Goal: Task Accomplishment & Management: Use online tool/utility

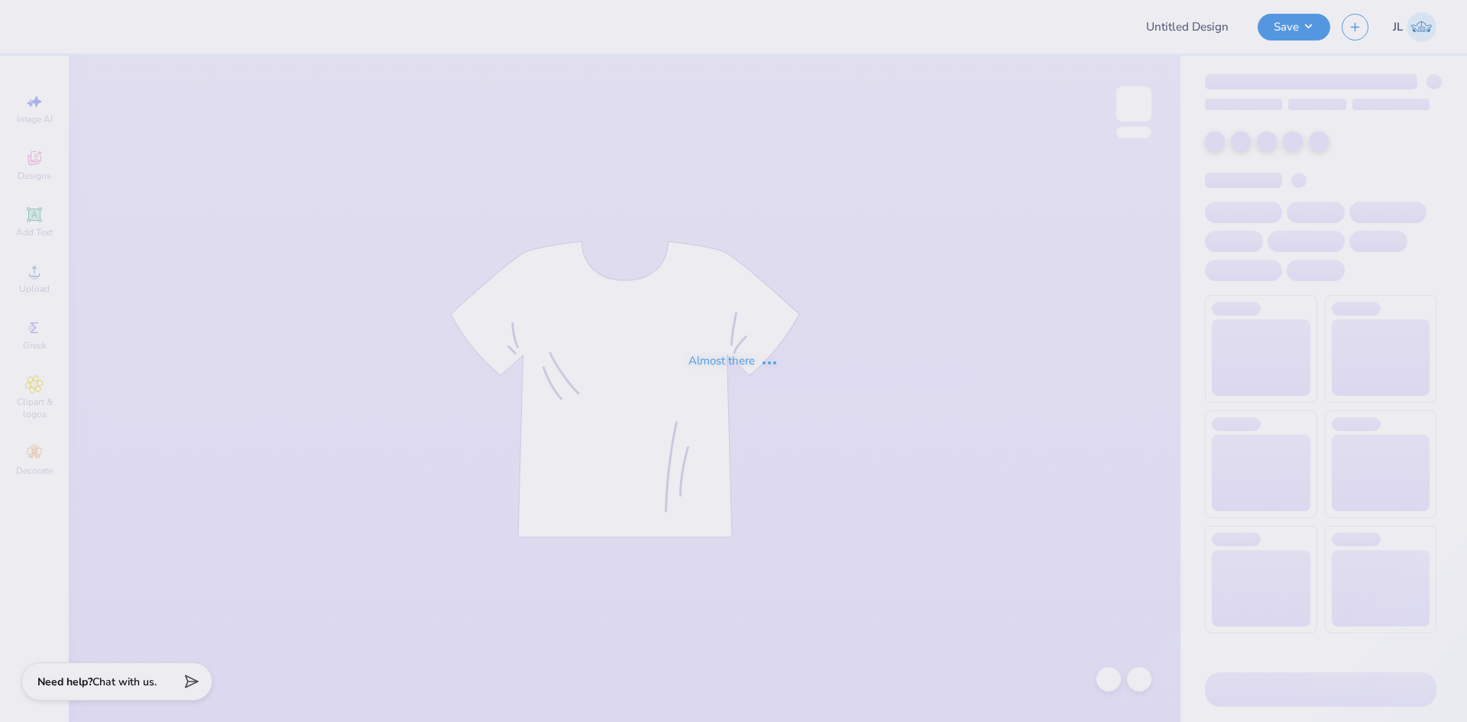
type input "Hips tee"
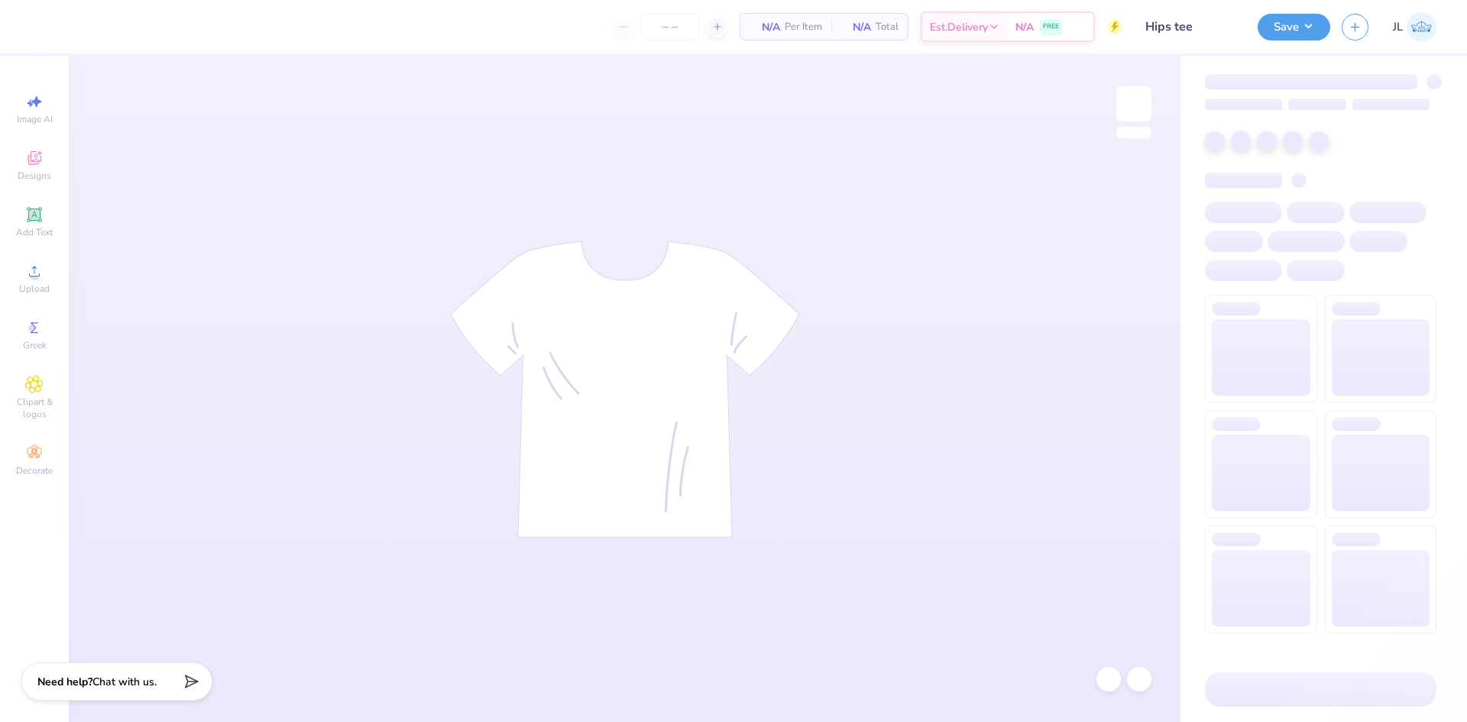
type input "24"
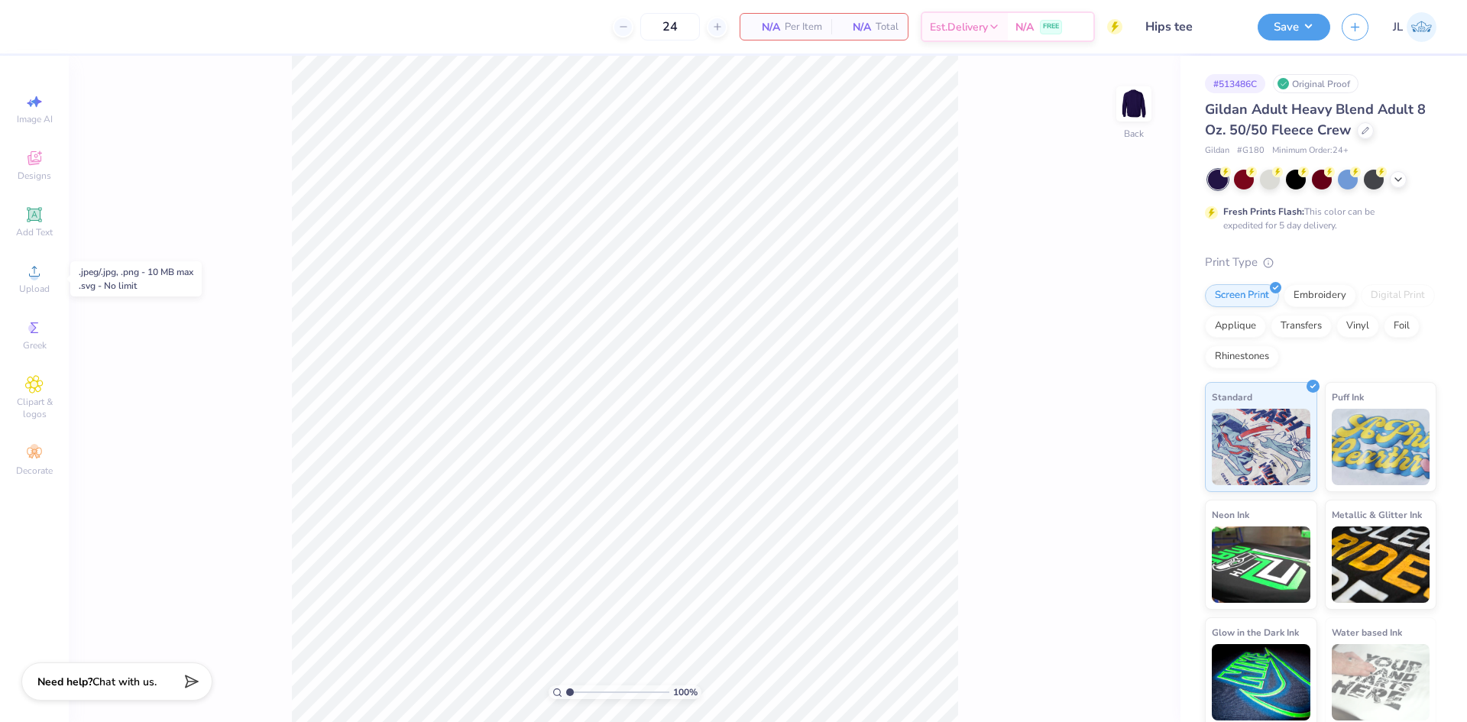
click at [37, 289] on span "Upload" at bounding box center [34, 289] width 31 height 12
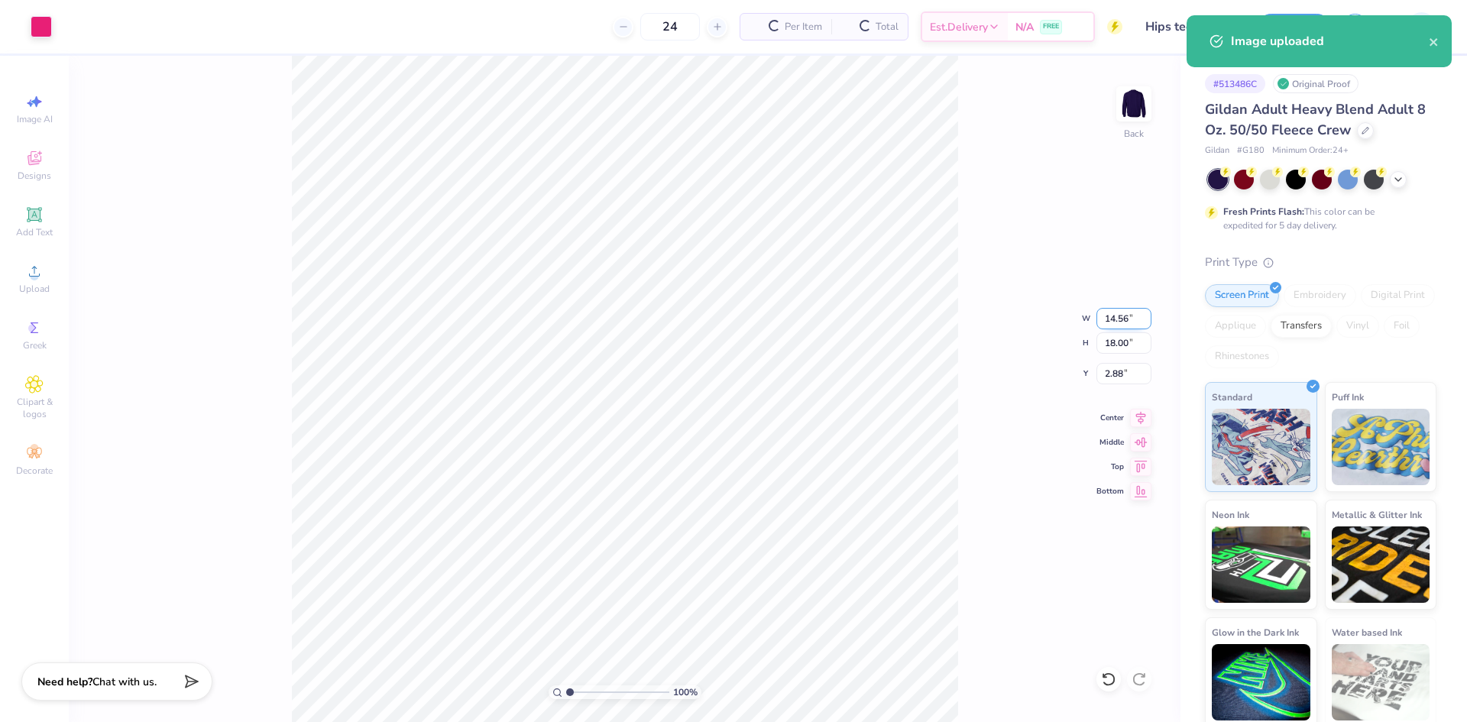
click at [1118, 326] on input "14.56" at bounding box center [1124, 318] width 55 height 21
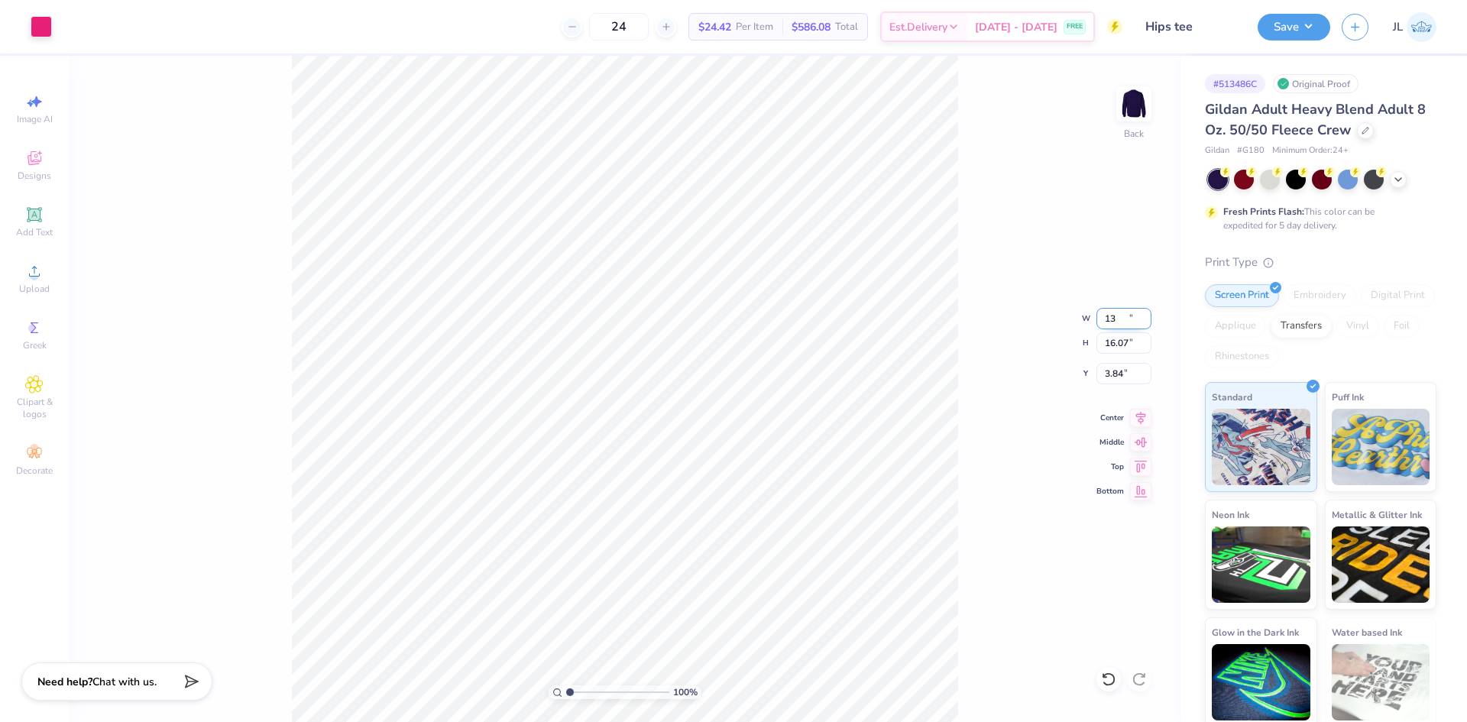
type input "13.00"
type input "16.07"
type input "3.84"
click at [1119, 345] on input "16.07" at bounding box center [1124, 342] width 55 height 21
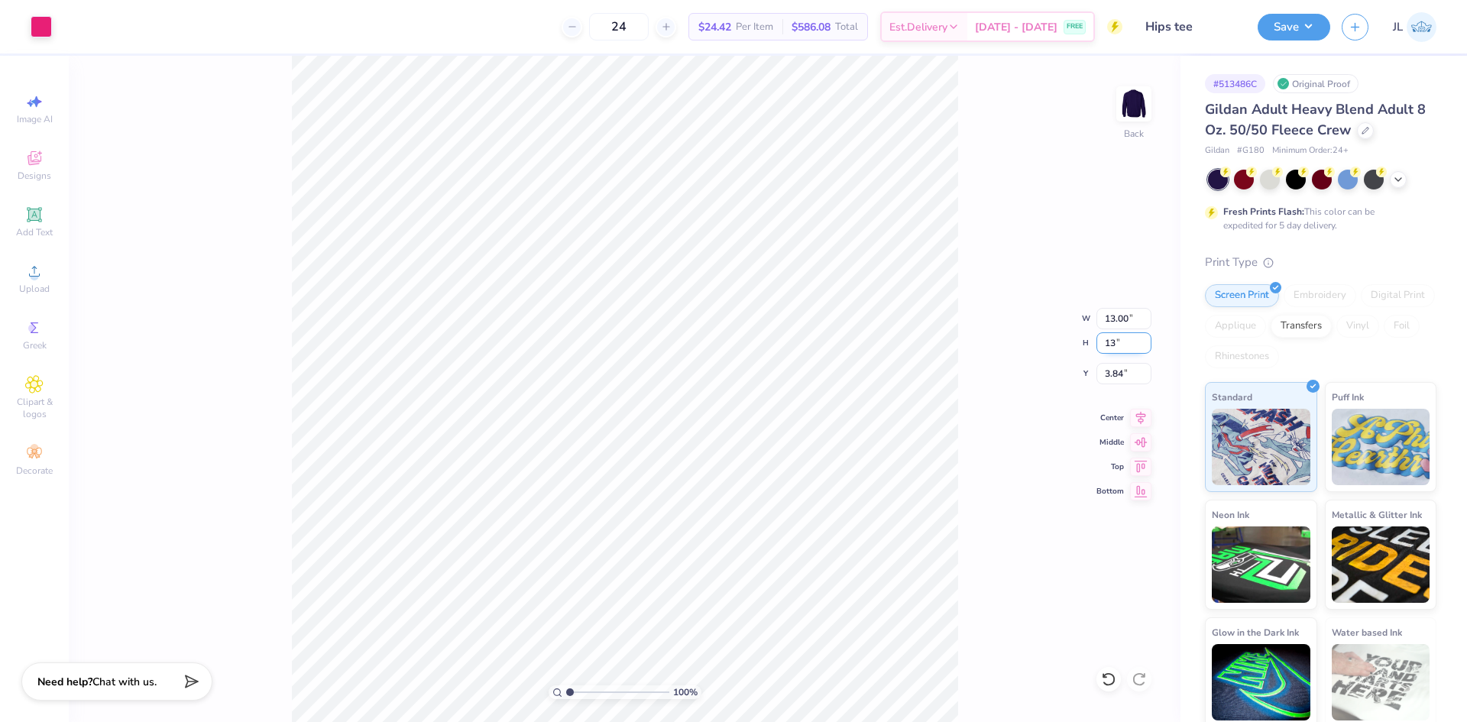
type input "13"
type input "10.52"
type input "13.00"
click at [1108, 370] on input "5.37" at bounding box center [1124, 373] width 55 height 21
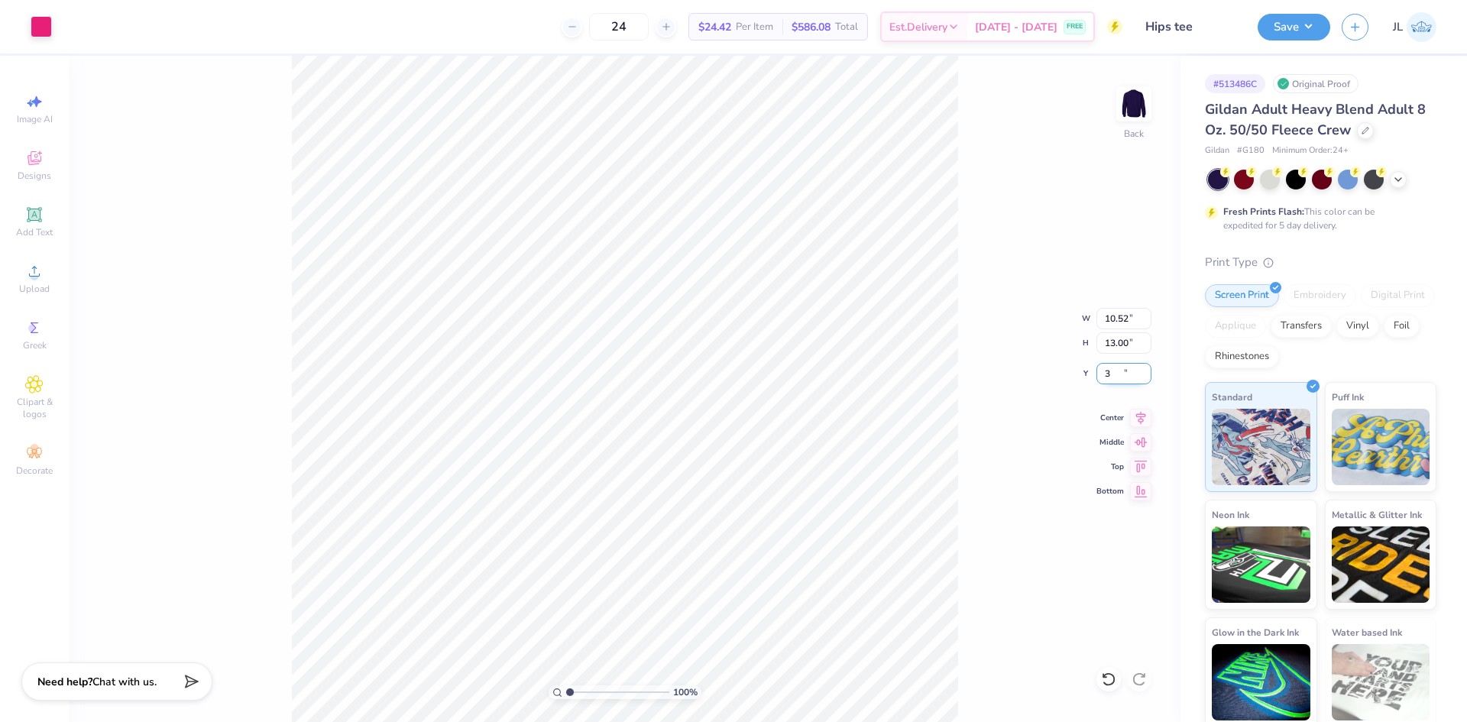
type input "3.00"
click at [753, 515] on li "Ungroup" at bounding box center [749, 513] width 120 height 30
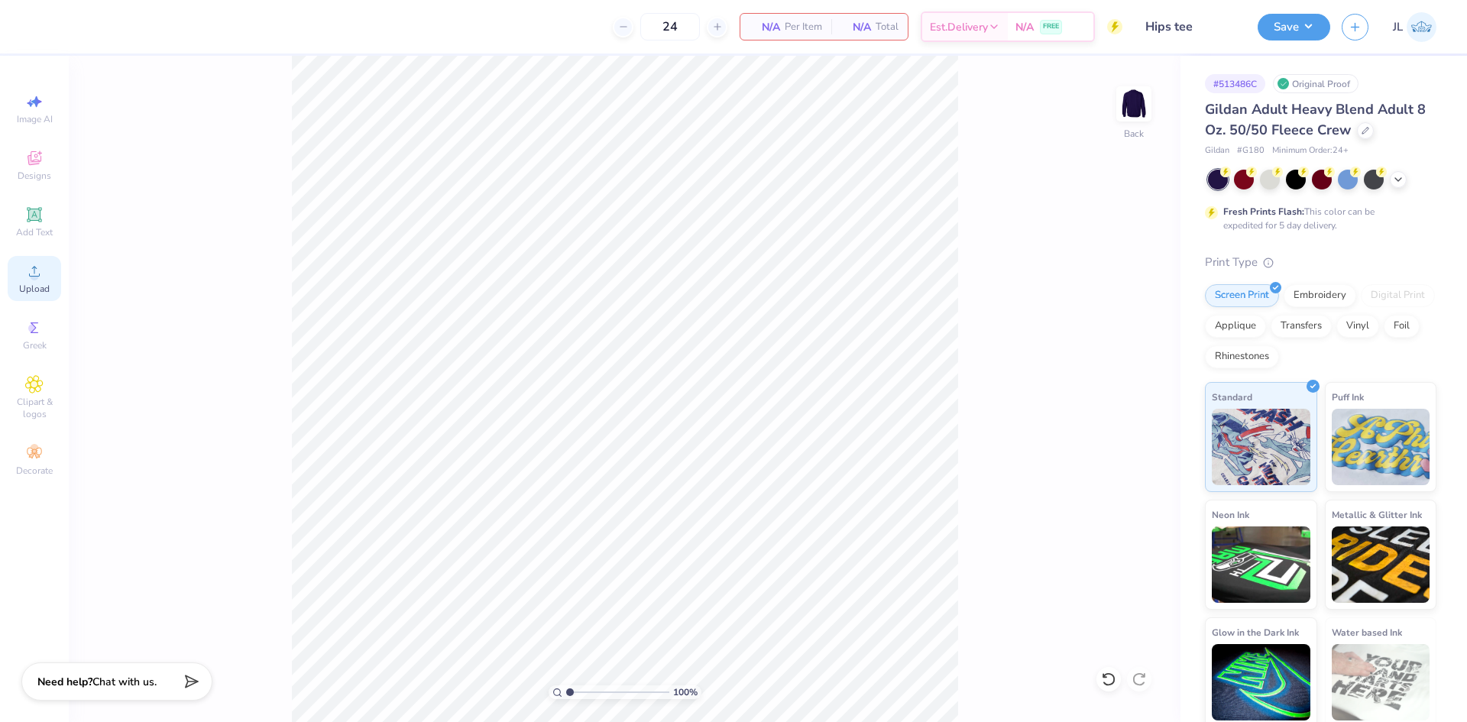
click at [51, 277] on div "Upload" at bounding box center [34, 278] width 53 height 45
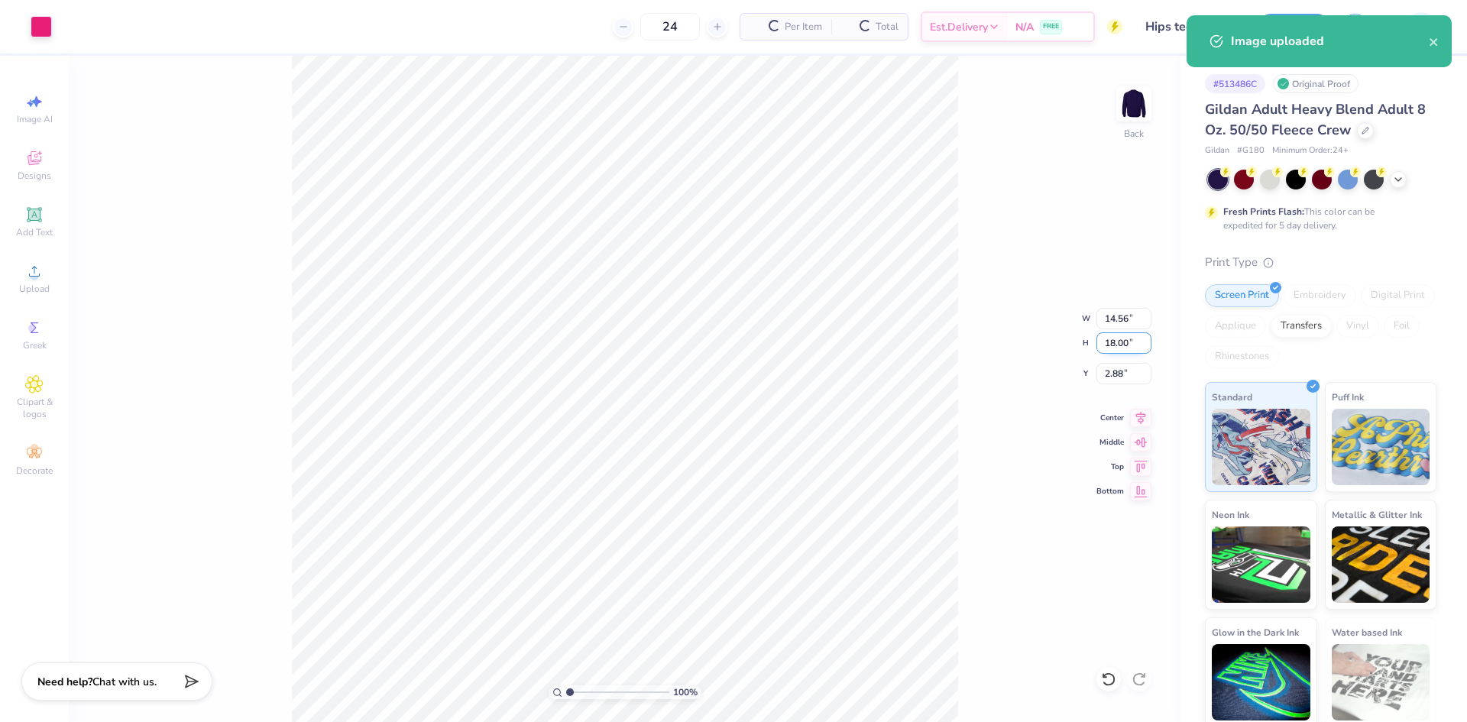
click at [1121, 347] on input "18.00" at bounding box center [1124, 342] width 55 height 21
type input "13"
type input "10.52"
type input "13.00"
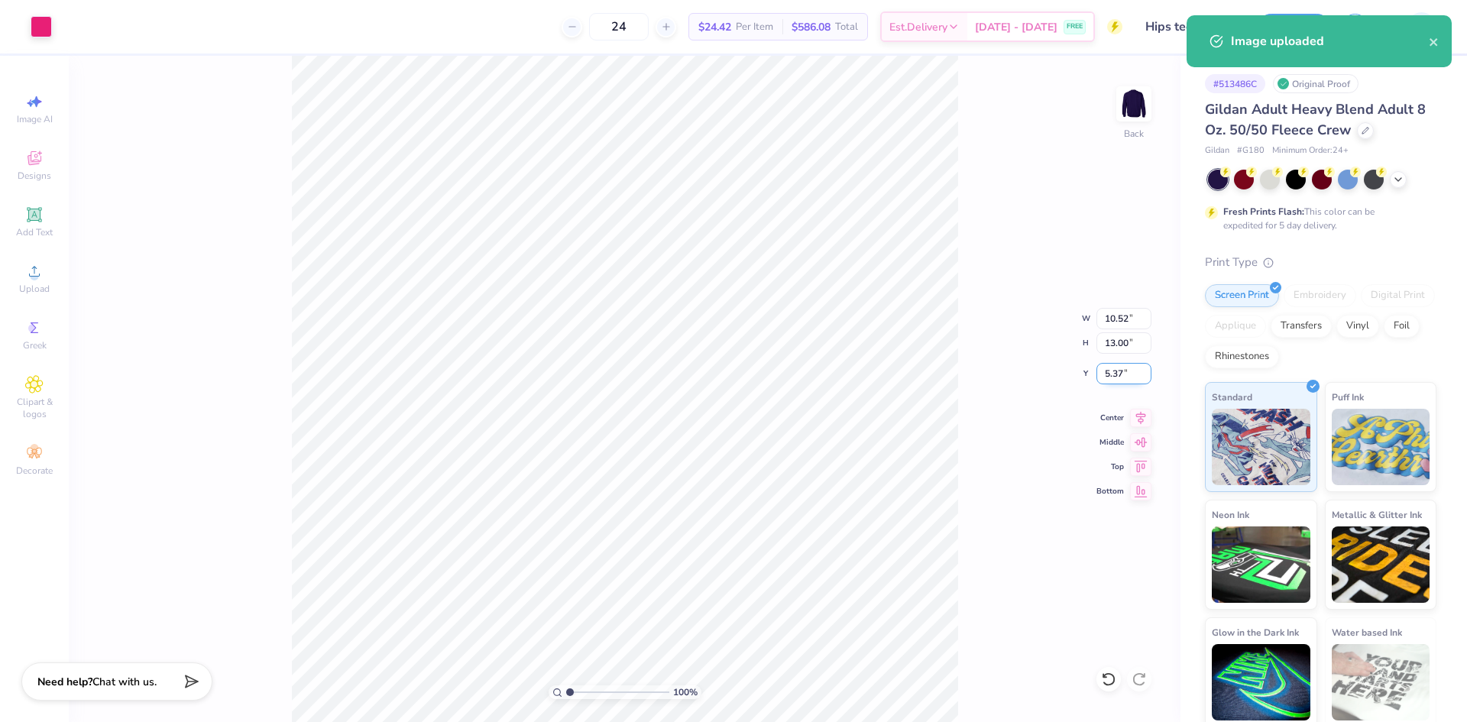
click at [1115, 377] on input "5.37" at bounding box center [1124, 373] width 55 height 21
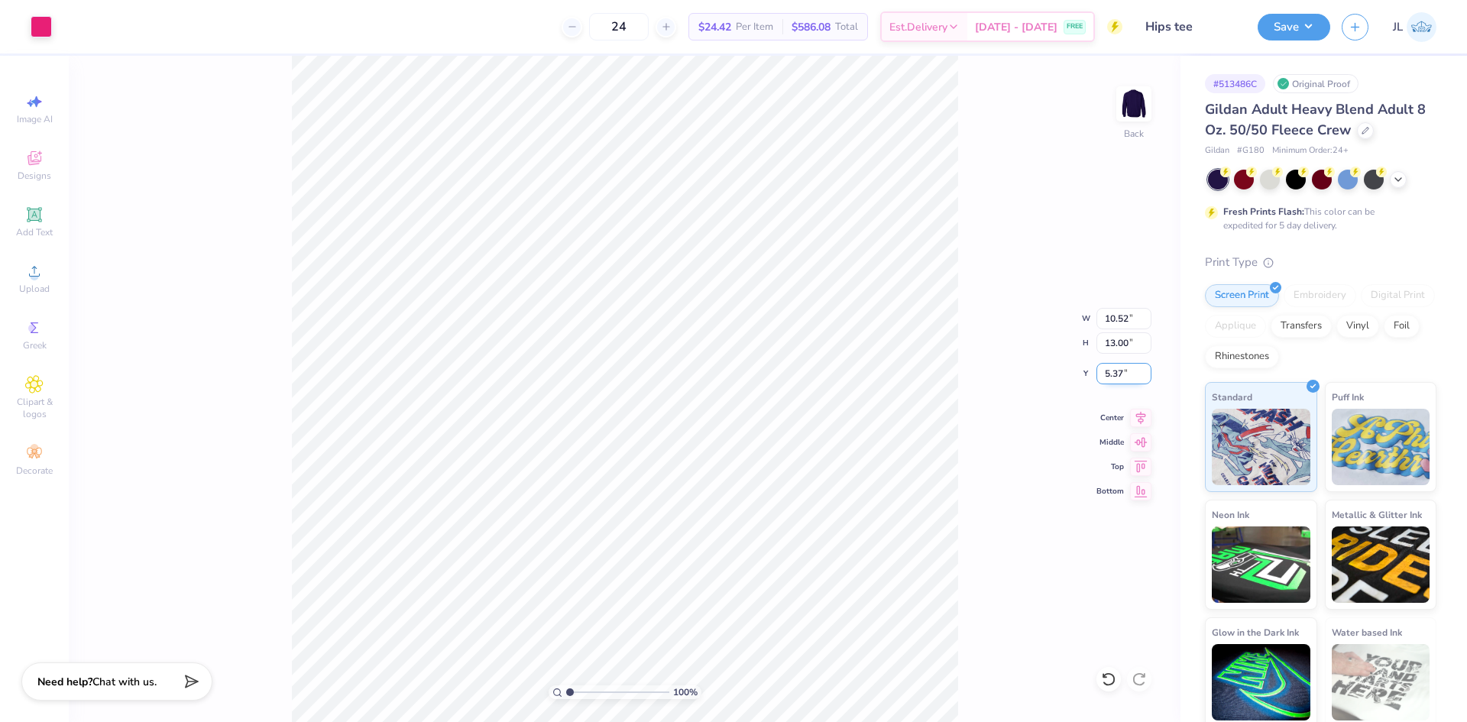
click at [1115, 377] on input "5.37" at bounding box center [1124, 373] width 55 height 21
type input "3.00"
click at [987, 336] on div "100 % Back W 10.52 10.52 " H 13.00 13.00 " Y 3.00 3.00 " Center Middle Top Bott…" at bounding box center [625, 389] width 1112 height 666
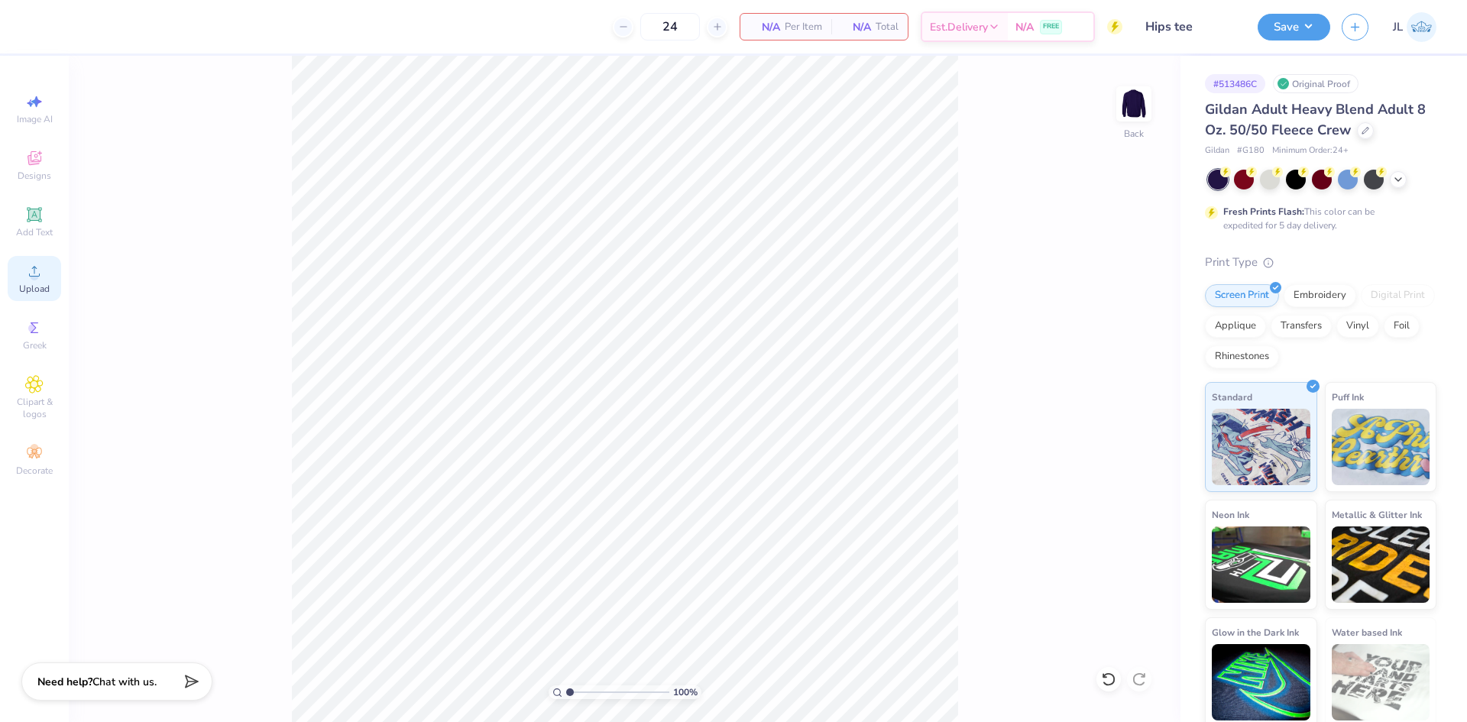
click at [47, 280] on div "Upload" at bounding box center [34, 278] width 53 height 45
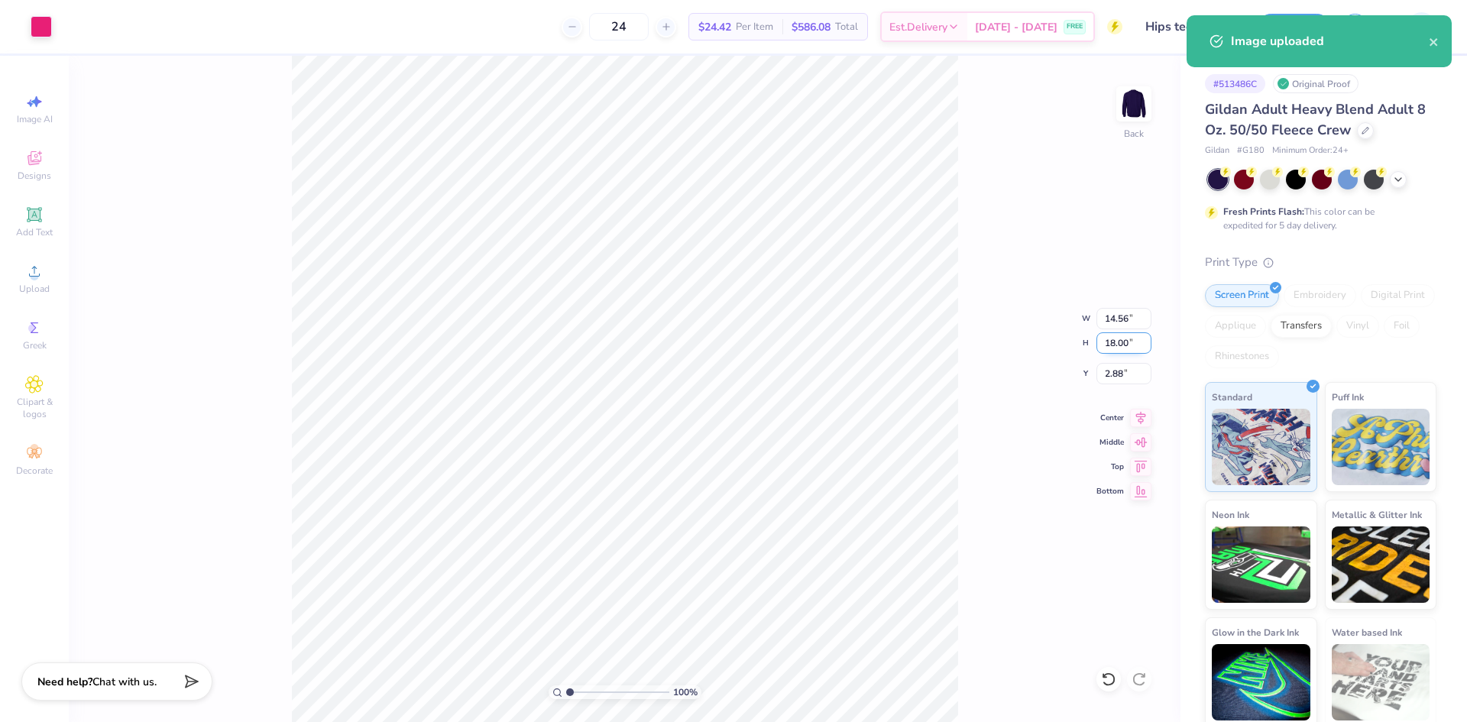
click at [1120, 347] on input "18.00" at bounding box center [1124, 342] width 55 height 21
type input "13"
type input "10.52"
type input "13.00"
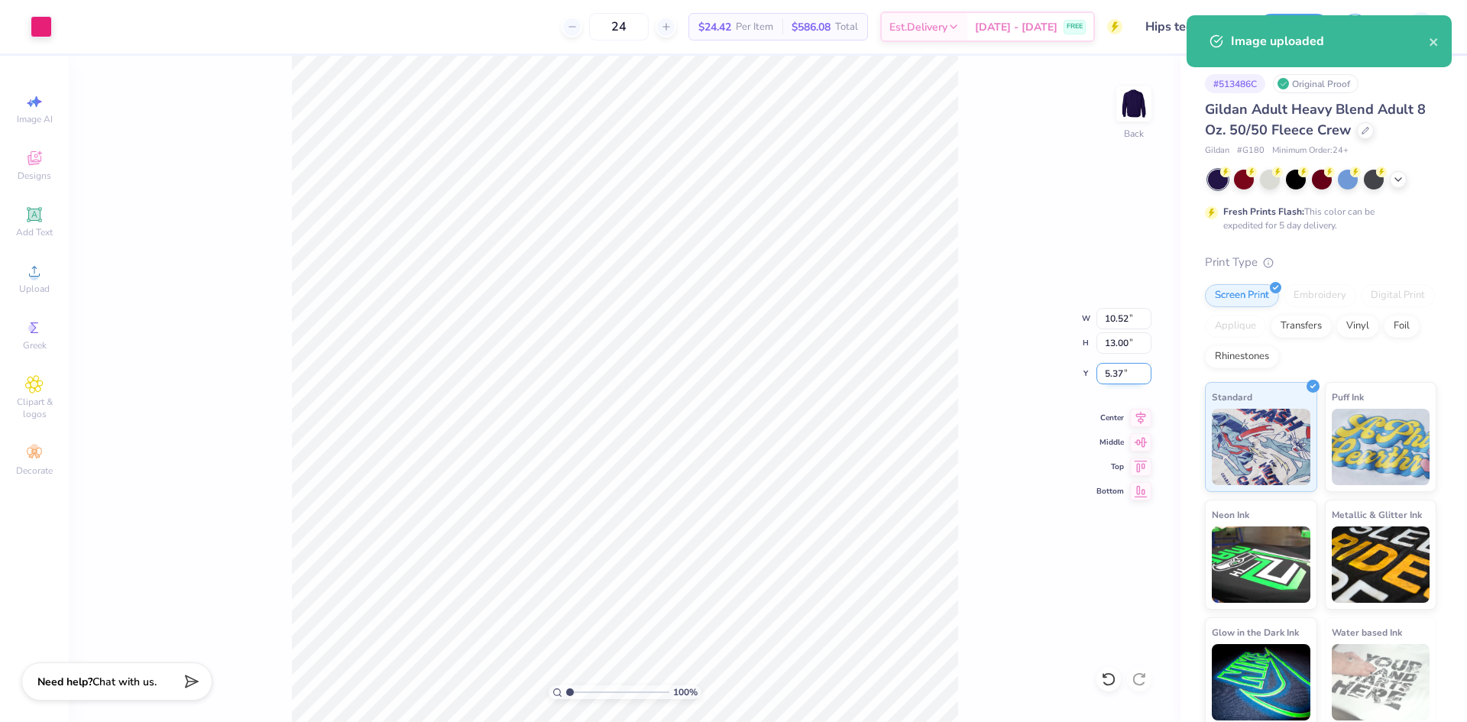
click at [1120, 375] on input "5.37" at bounding box center [1124, 373] width 55 height 21
type input "3.00"
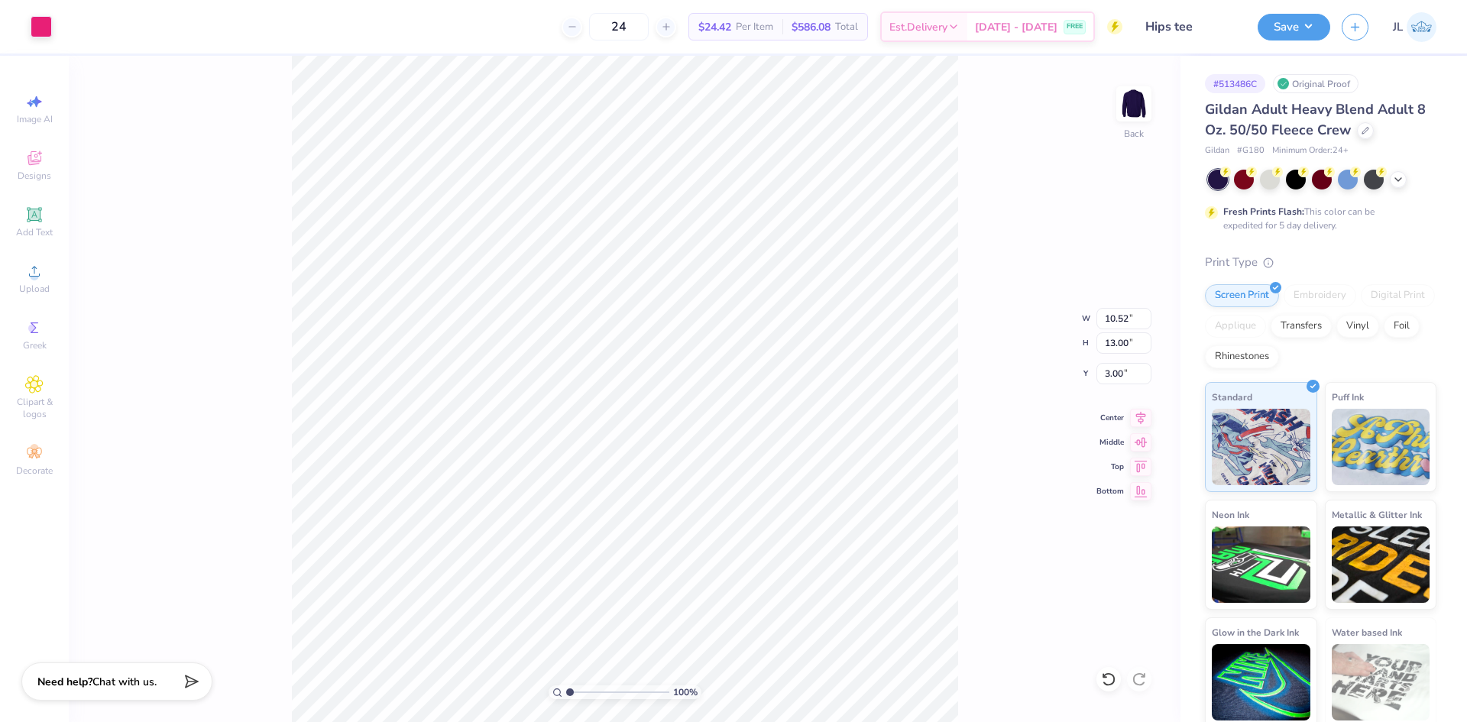
click at [997, 351] on div "100 % Back W 10.52 10.52 " H 13.00 13.00 " Y 3.00 3.00 " Center Middle Top Bott…" at bounding box center [625, 389] width 1112 height 666
click at [307, 48] on div "24 $24.42 Per Item $586.08 Total Est. Delivery Sep 12 - 15 FREE" at bounding box center [592, 26] width 1059 height 53
click at [1304, 31] on button "Save" at bounding box center [1294, 24] width 73 height 27
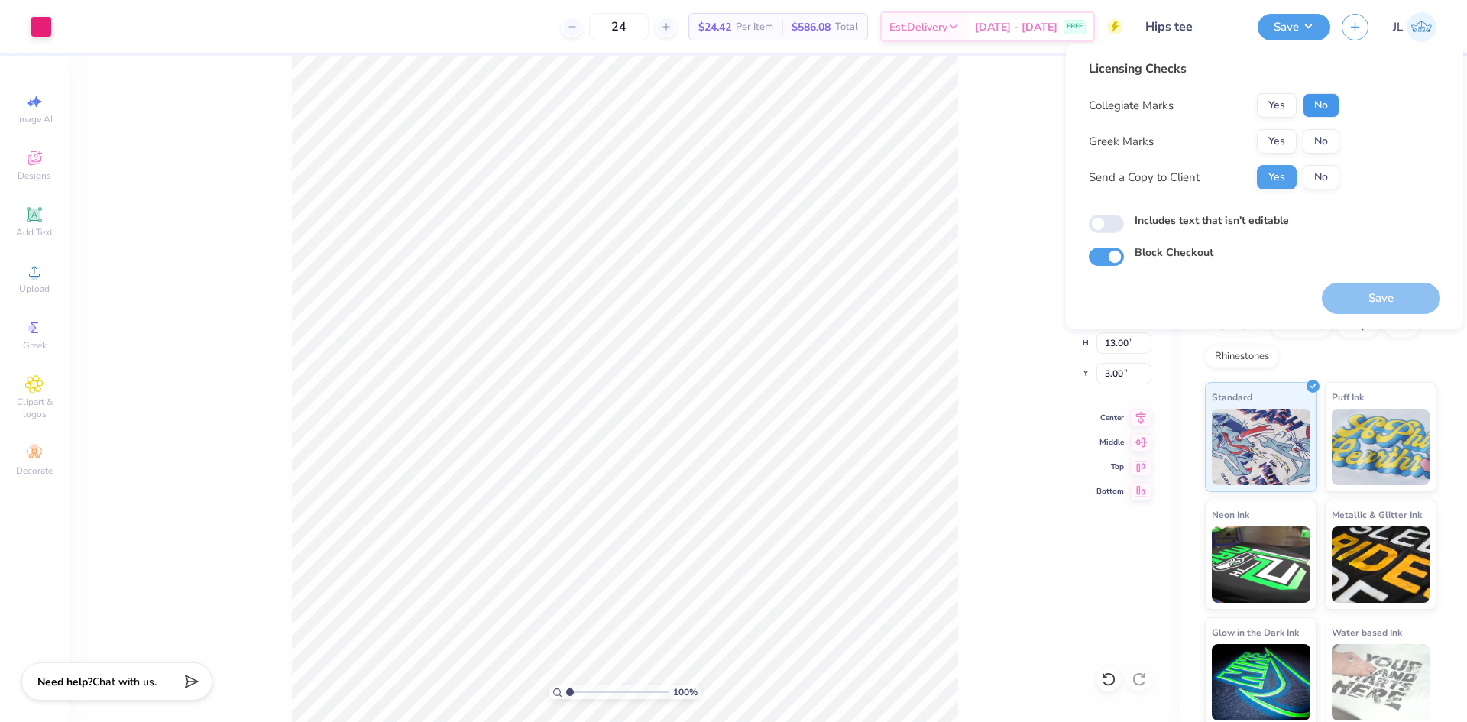
click at [1317, 101] on button "No" at bounding box center [1321, 105] width 37 height 24
click at [1330, 148] on button "No" at bounding box center [1321, 141] width 37 height 24
click at [1370, 298] on button "Save" at bounding box center [1381, 298] width 118 height 31
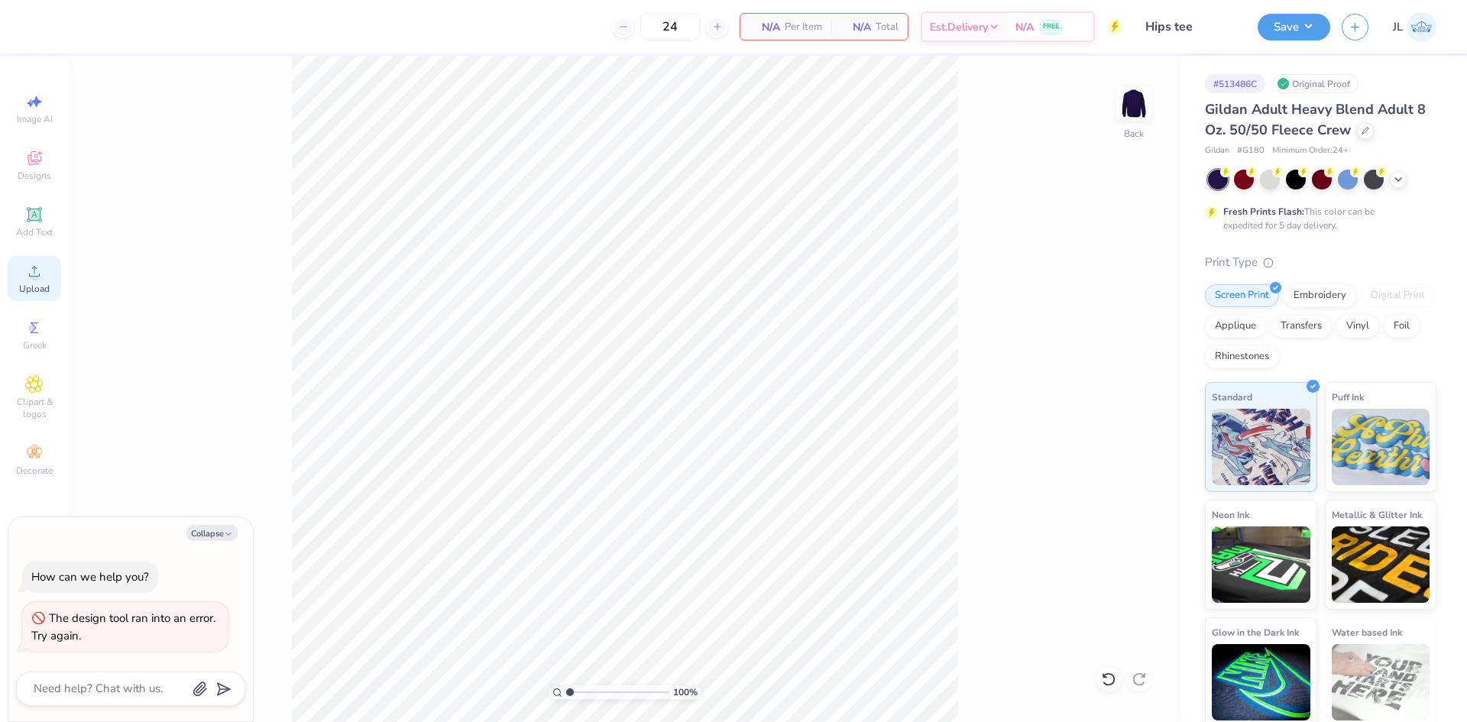
click at [53, 281] on div "Upload" at bounding box center [34, 278] width 53 height 45
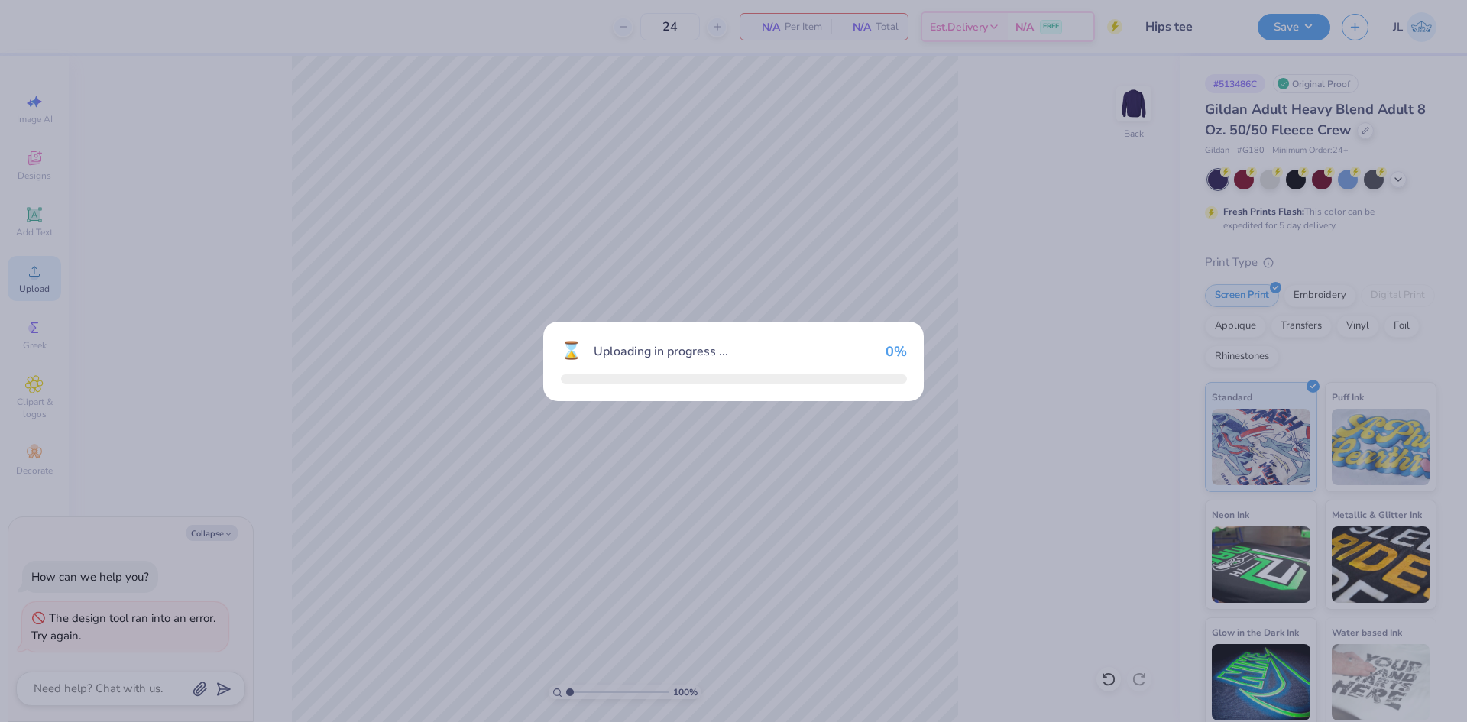
type textarea "x"
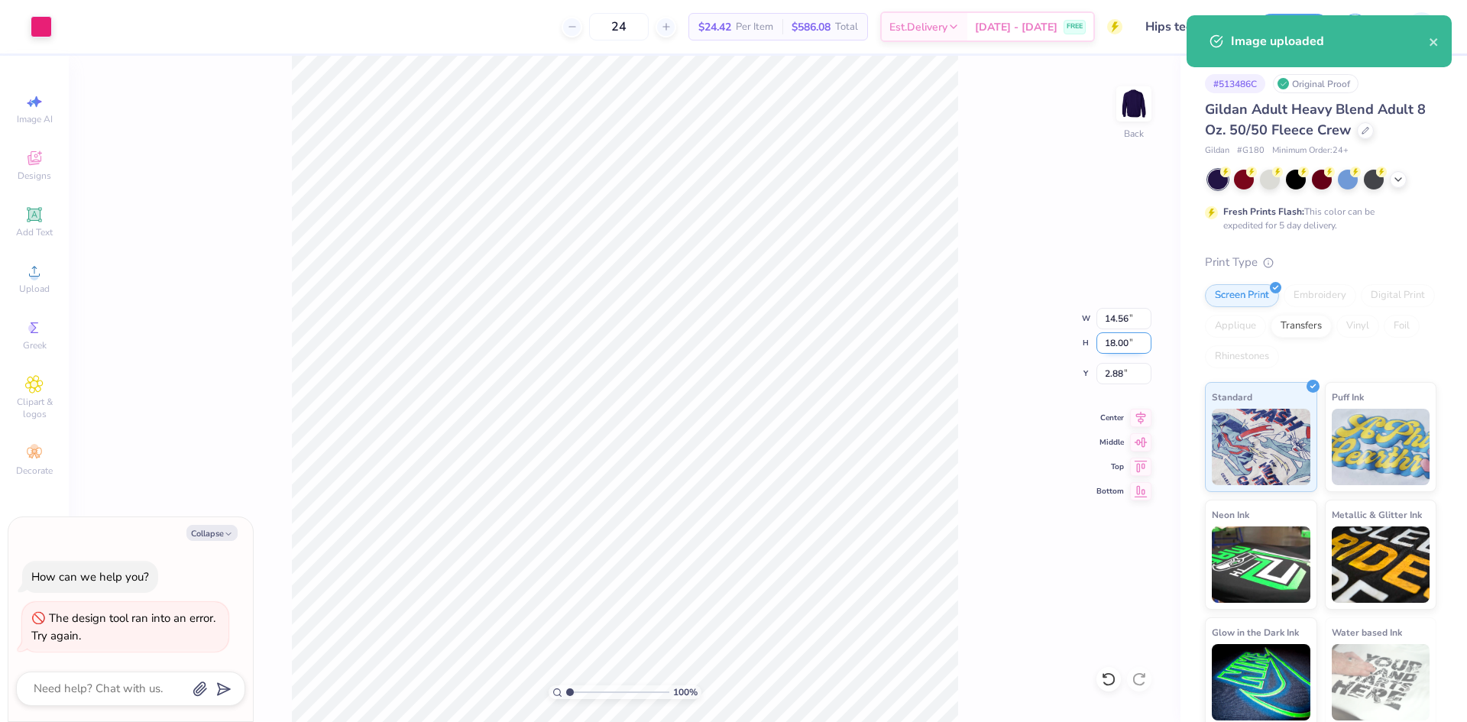
click at [1121, 339] on input "18.00" at bounding box center [1124, 342] width 55 height 21
type input "13.00"
type textarea "x"
type input "10.52"
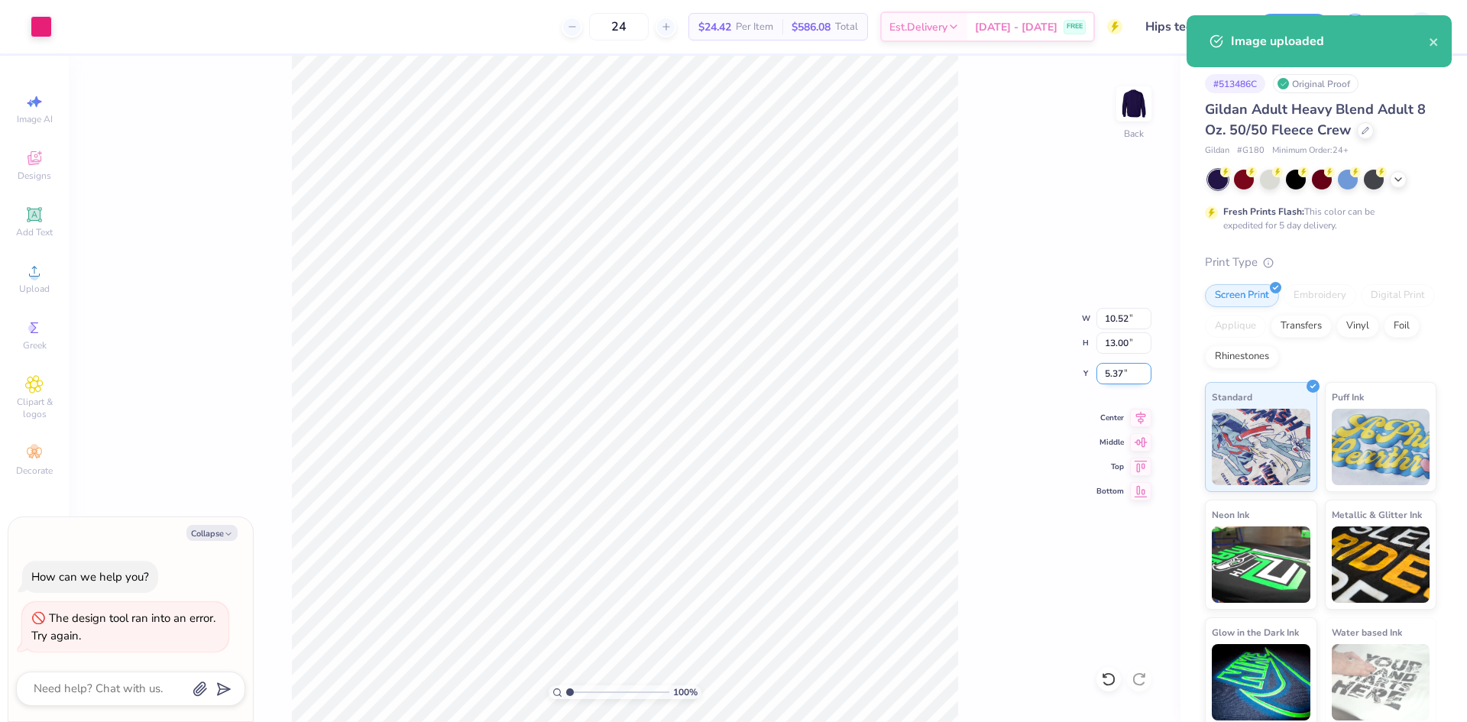
click at [1113, 373] on input "5.37" at bounding box center [1124, 373] width 55 height 21
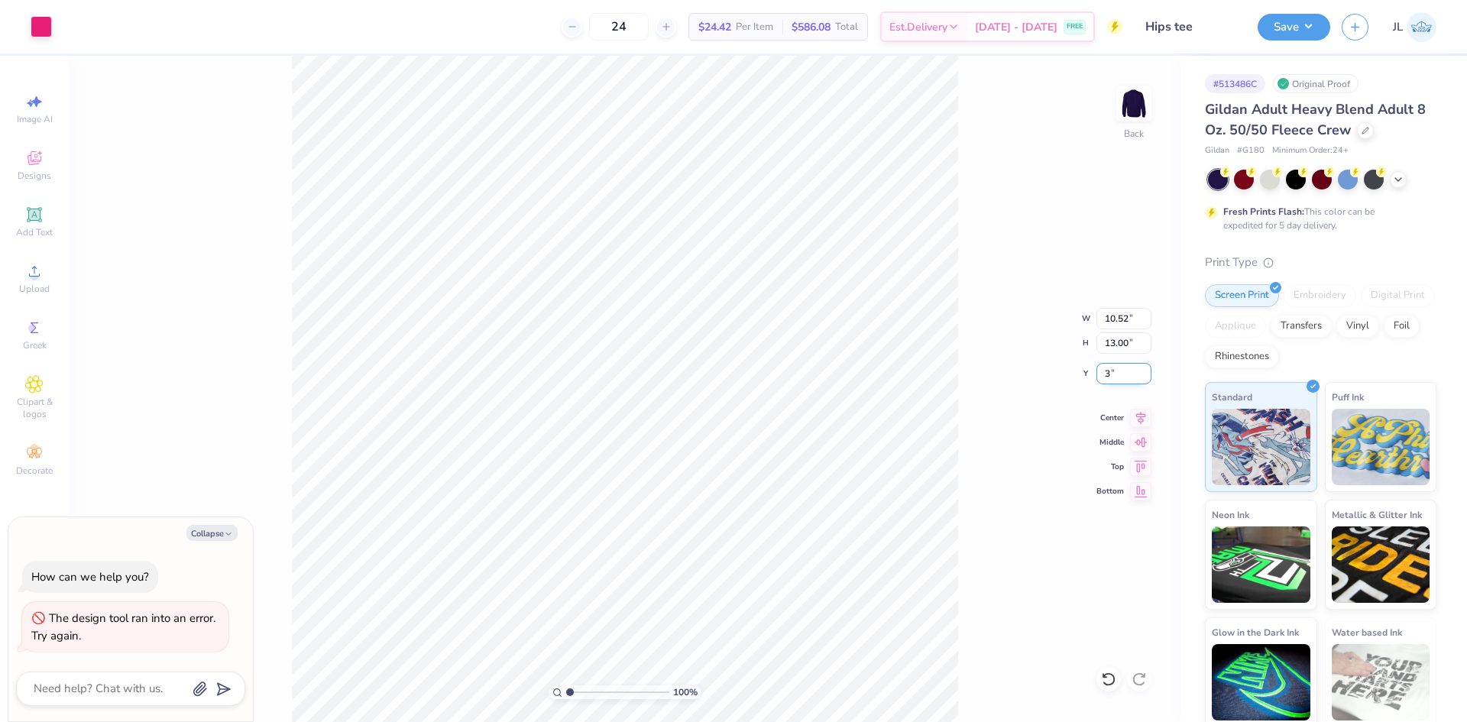
type input "3.00"
click at [1133, 419] on icon at bounding box center [1140, 416] width 21 height 18
click at [1314, 26] on button "Save" at bounding box center [1294, 24] width 73 height 27
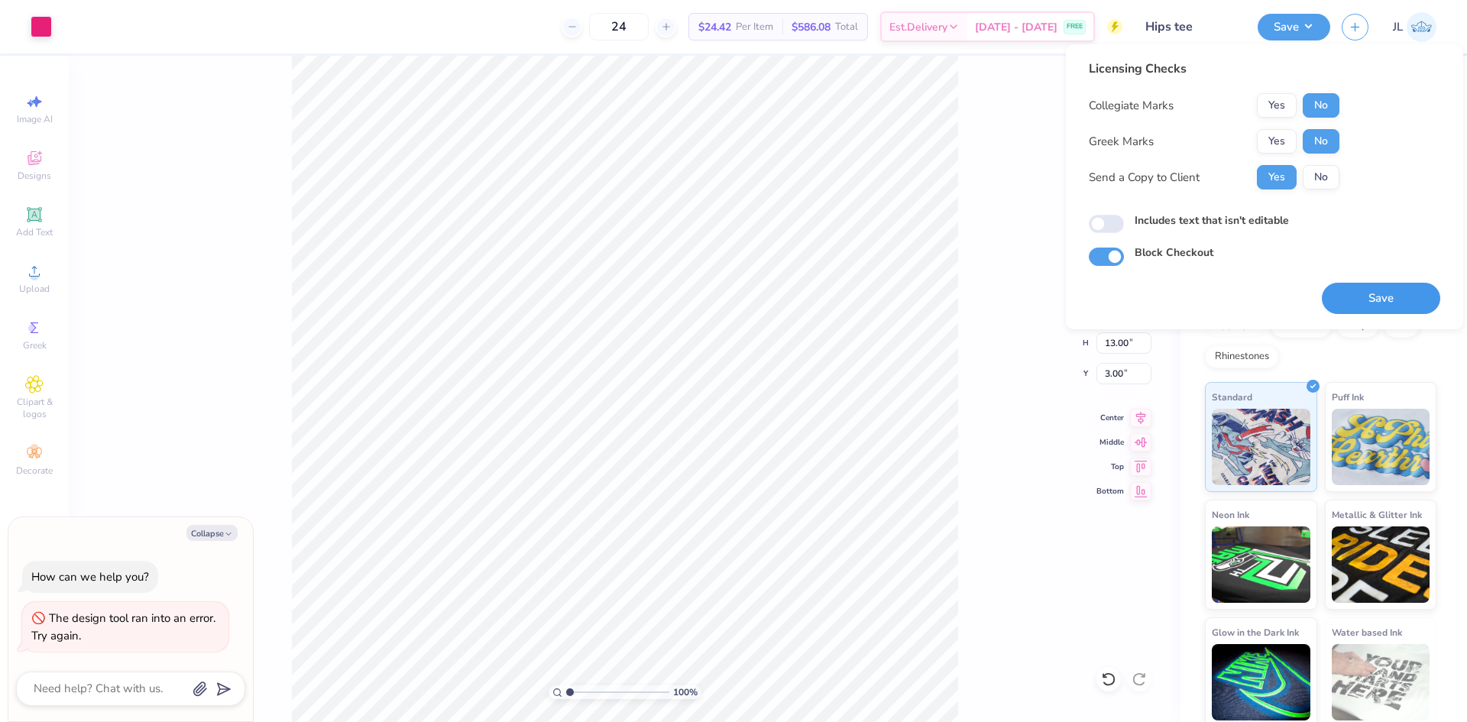
click at [1362, 296] on button "Save" at bounding box center [1381, 298] width 118 height 31
type textarea "x"
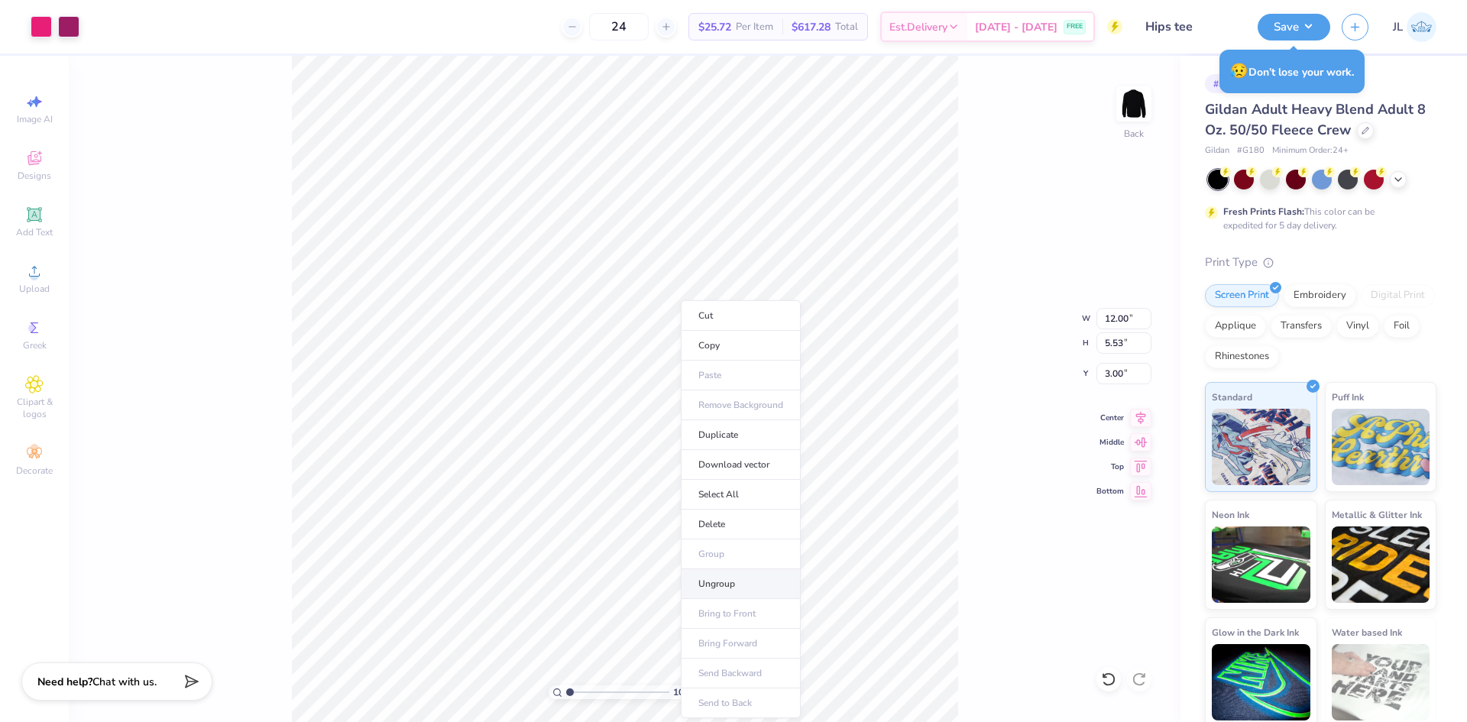
click at [739, 582] on li "Ungroup" at bounding box center [741, 584] width 120 height 30
click at [27, 222] on icon at bounding box center [34, 215] width 18 height 18
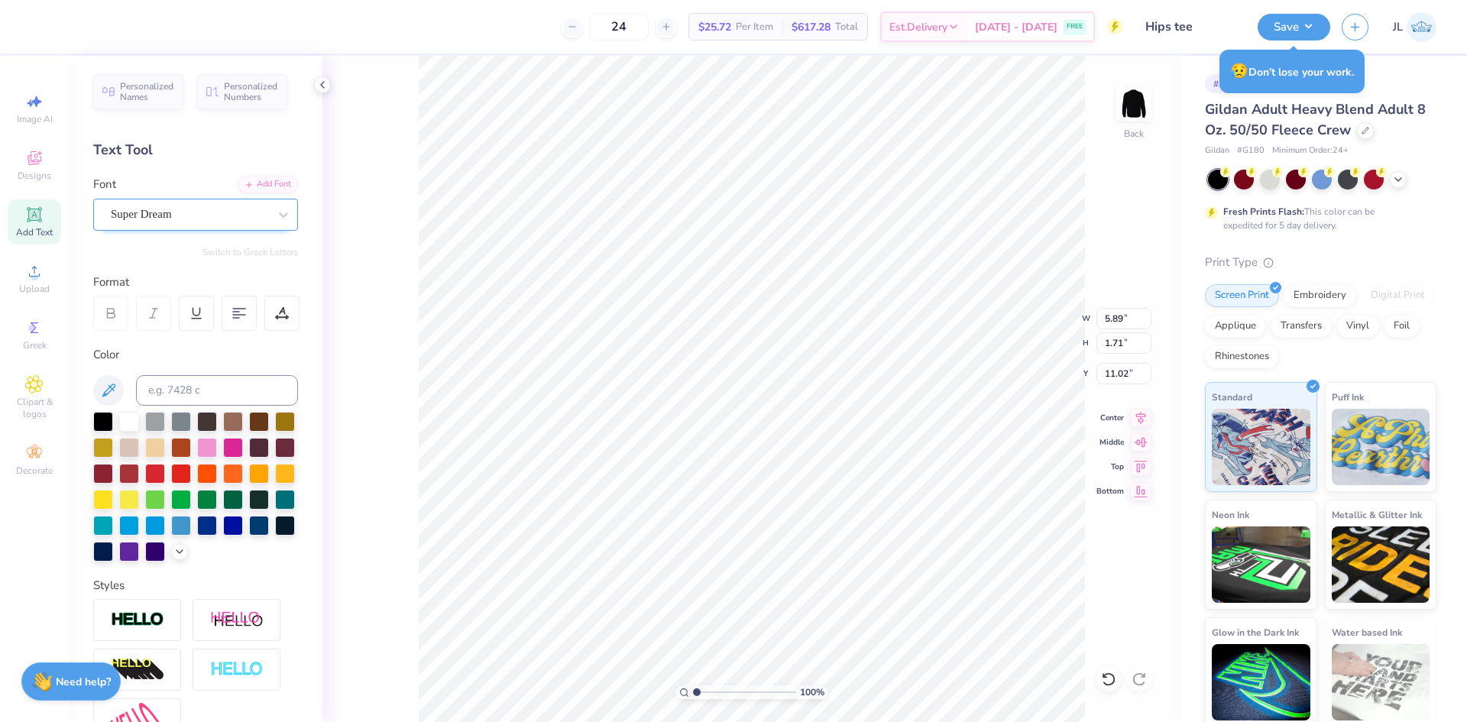
click at [184, 221] on div "Super Dream" at bounding box center [189, 214] width 160 height 24
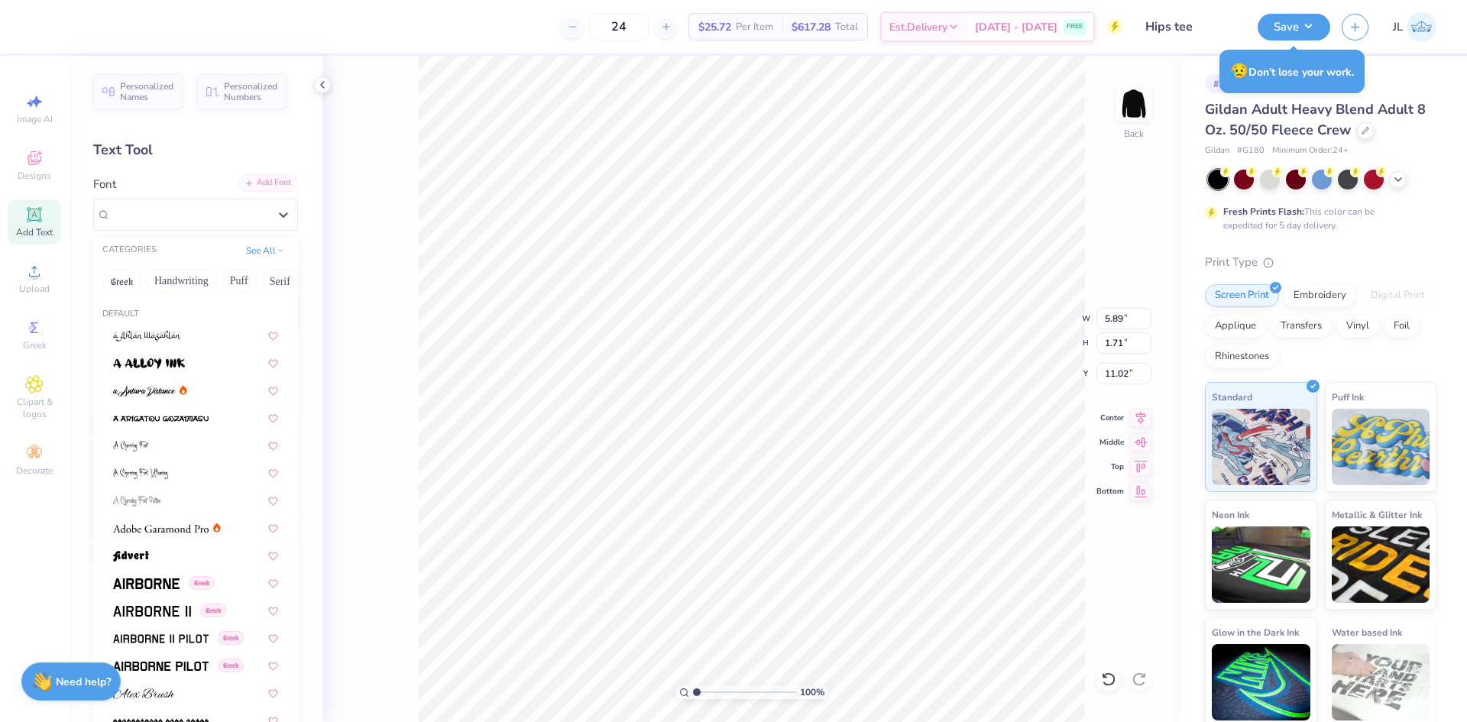
click at [261, 183] on div "Add Font" at bounding box center [268, 183] width 60 height 18
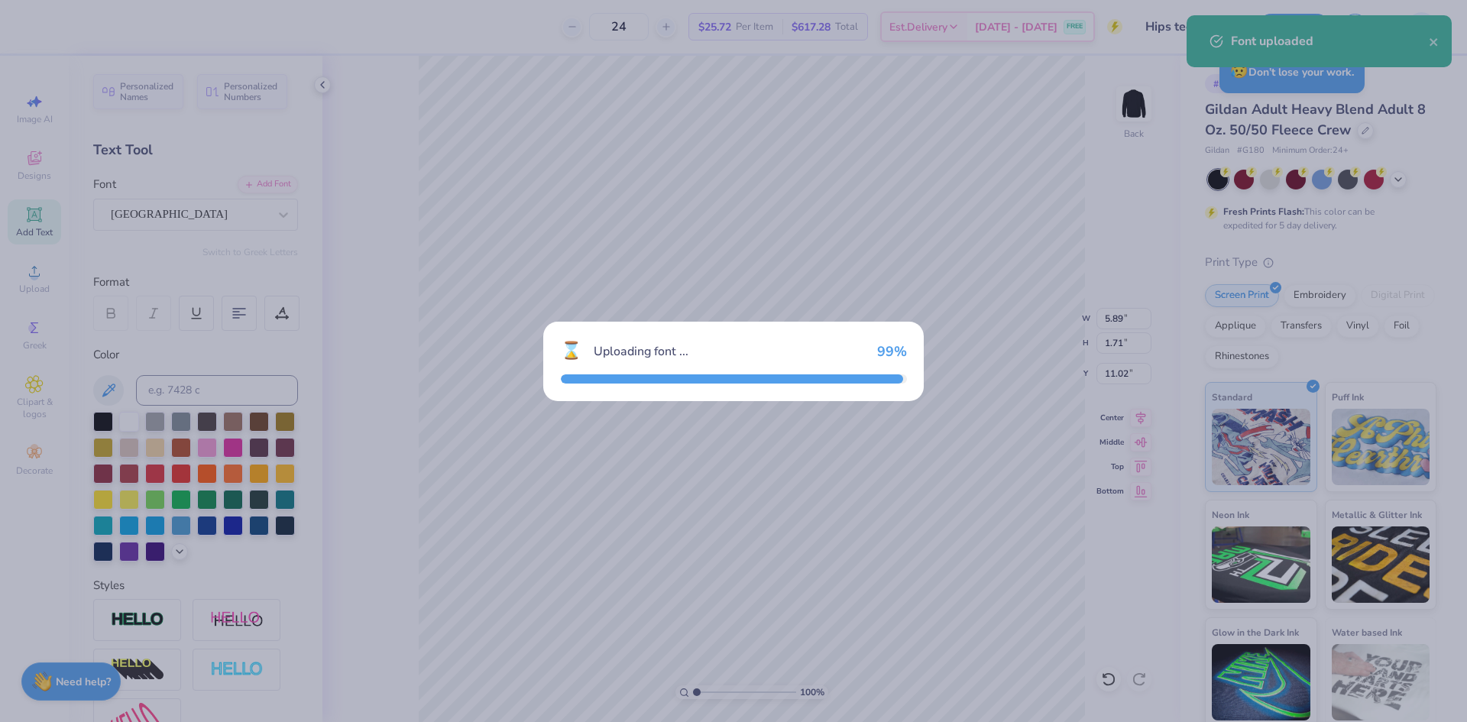
type input "2.84"
type input "1.62"
type input "11.06"
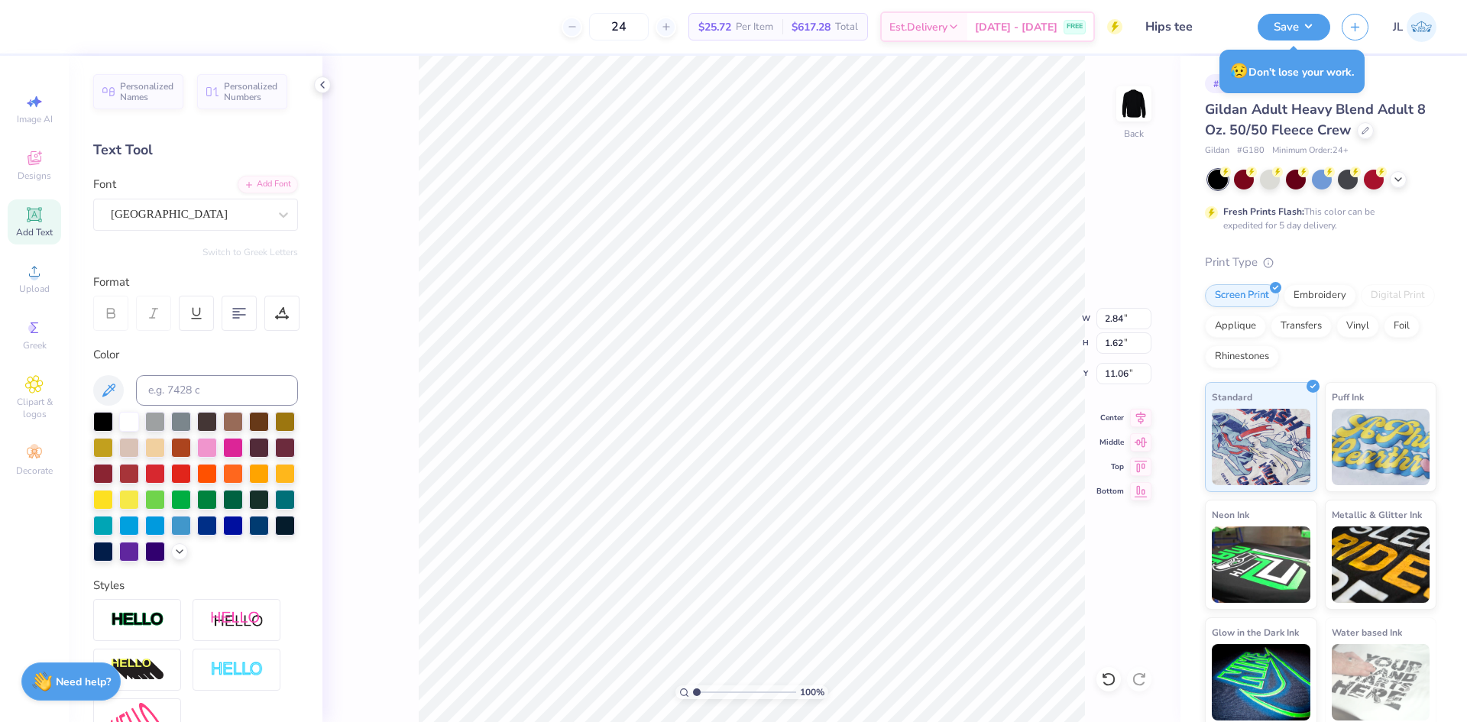
scroll to position [13, 5]
type textarea "hips n harmony"
type input "11.52"
type input "1.34"
type input "11.21"
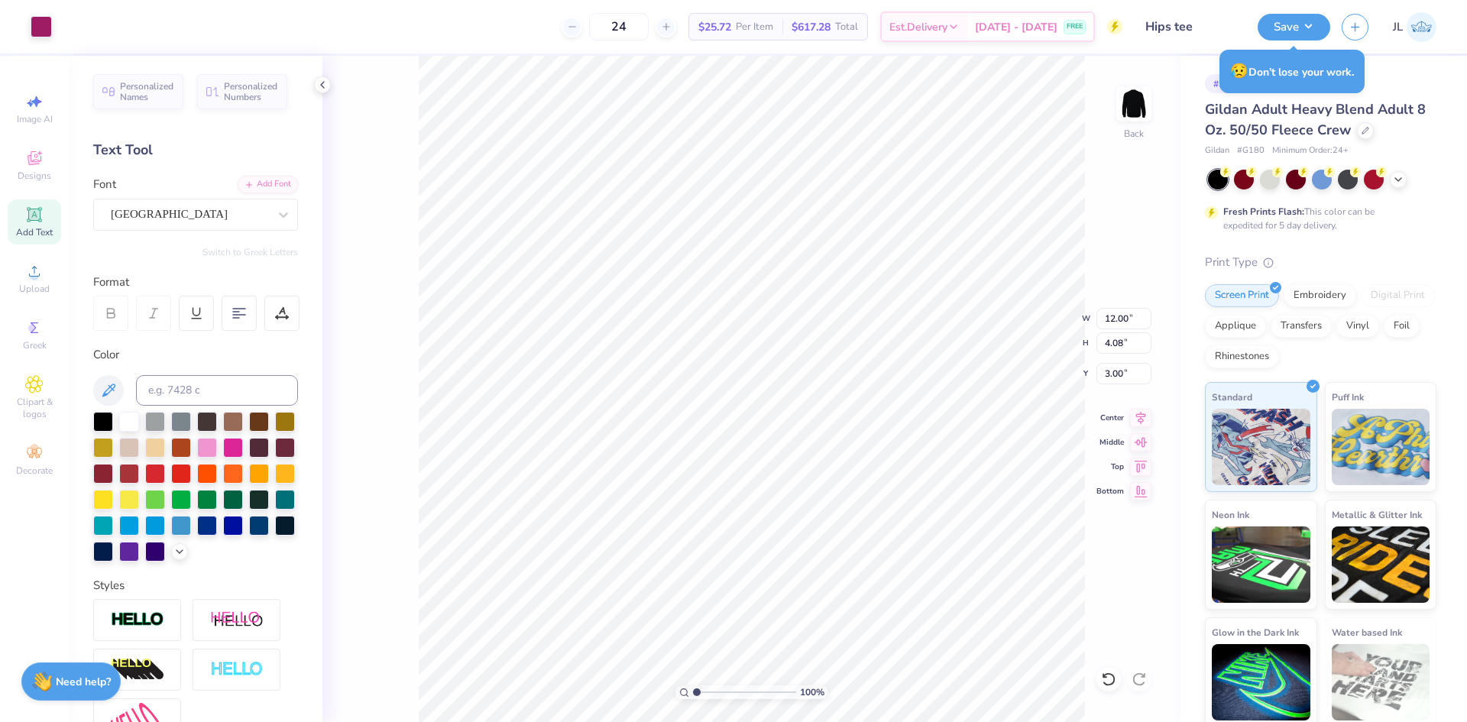
type input "11.52"
type input "1.34"
type input "7.08"
type input "9.33"
type input "1.08"
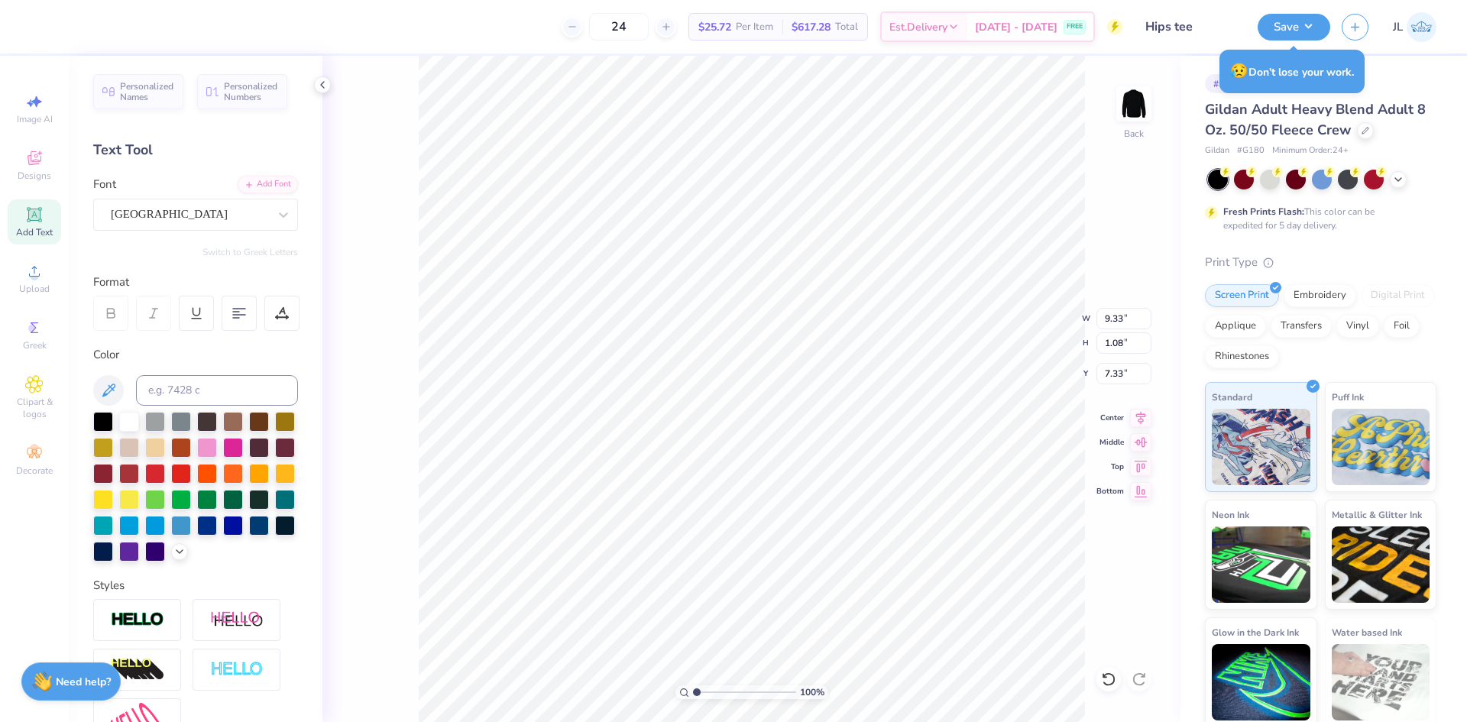
type input "7.08"
click at [1140, 415] on icon at bounding box center [1140, 416] width 21 height 18
type input "12.00"
type input "4.08"
type input "3.00"
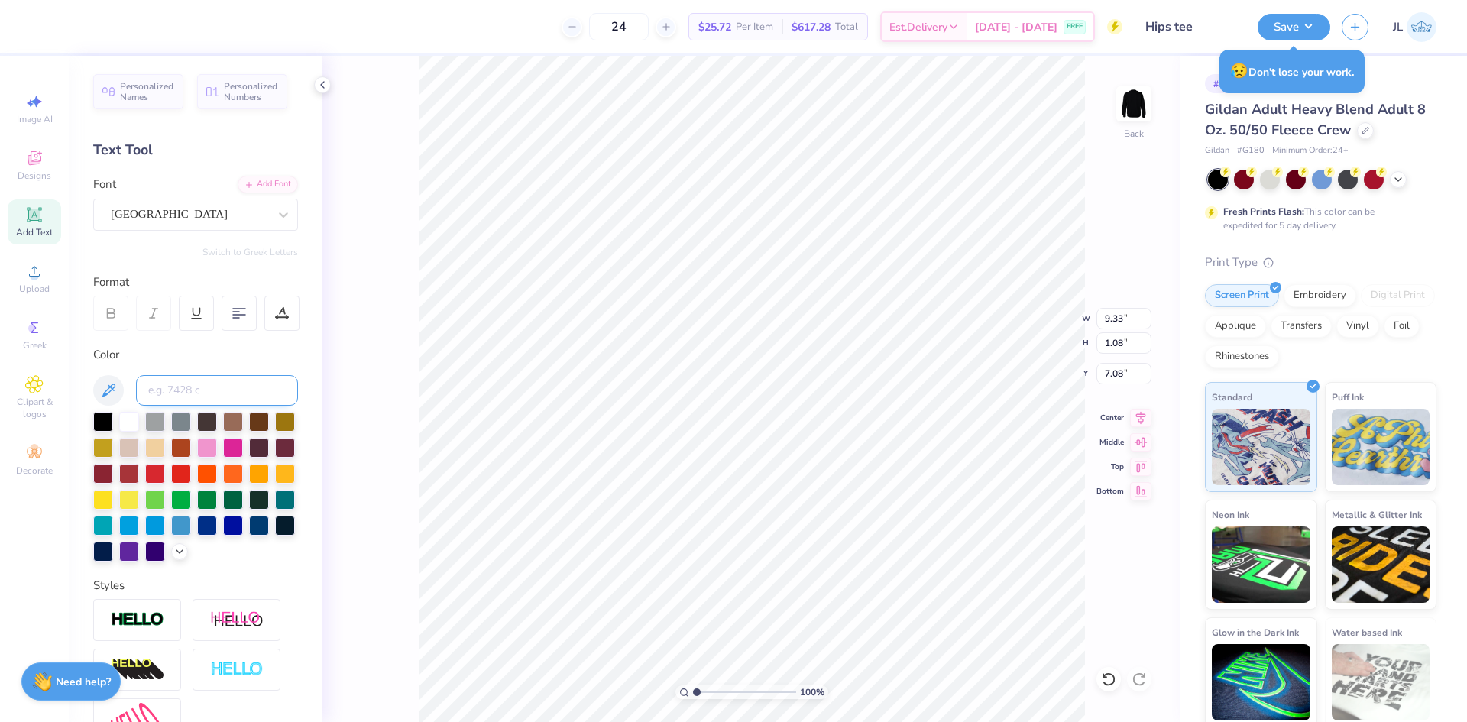
click at [184, 384] on input at bounding box center [217, 390] width 162 height 31
type input "7648"
click at [1145, 419] on icon at bounding box center [1140, 416] width 21 height 18
click at [1301, 21] on button "Save" at bounding box center [1294, 24] width 73 height 27
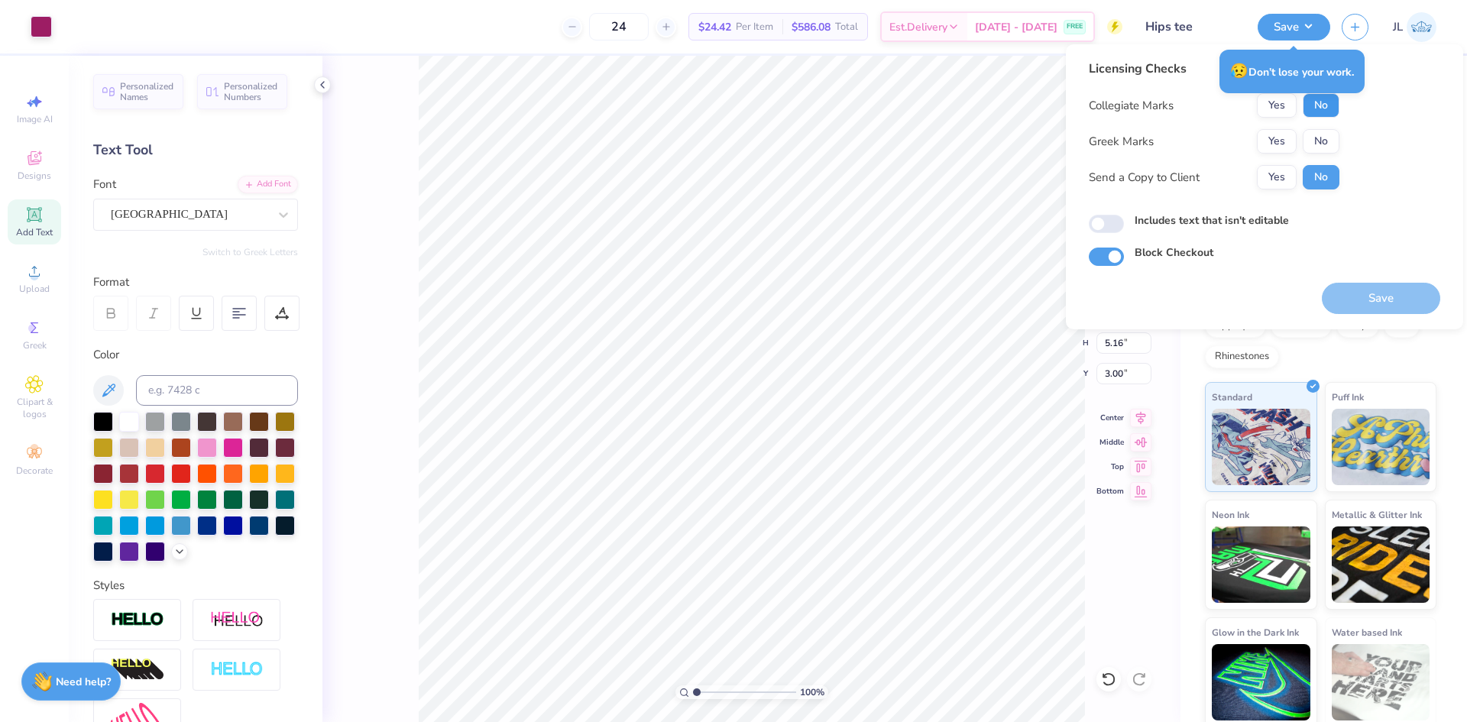
click at [1319, 104] on button "No" at bounding box center [1321, 105] width 37 height 24
click at [1319, 133] on button "No" at bounding box center [1321, 141] width 37 height 24
click at [1282, 168] on button "Yes" at bounding box center [1277, 177] width 40 height 24
click at [1394, 298] on button "Save" at bounding box center [1381, 298] width 118 height 31
